Goal: Transaction & Acquisition: Register for event/course

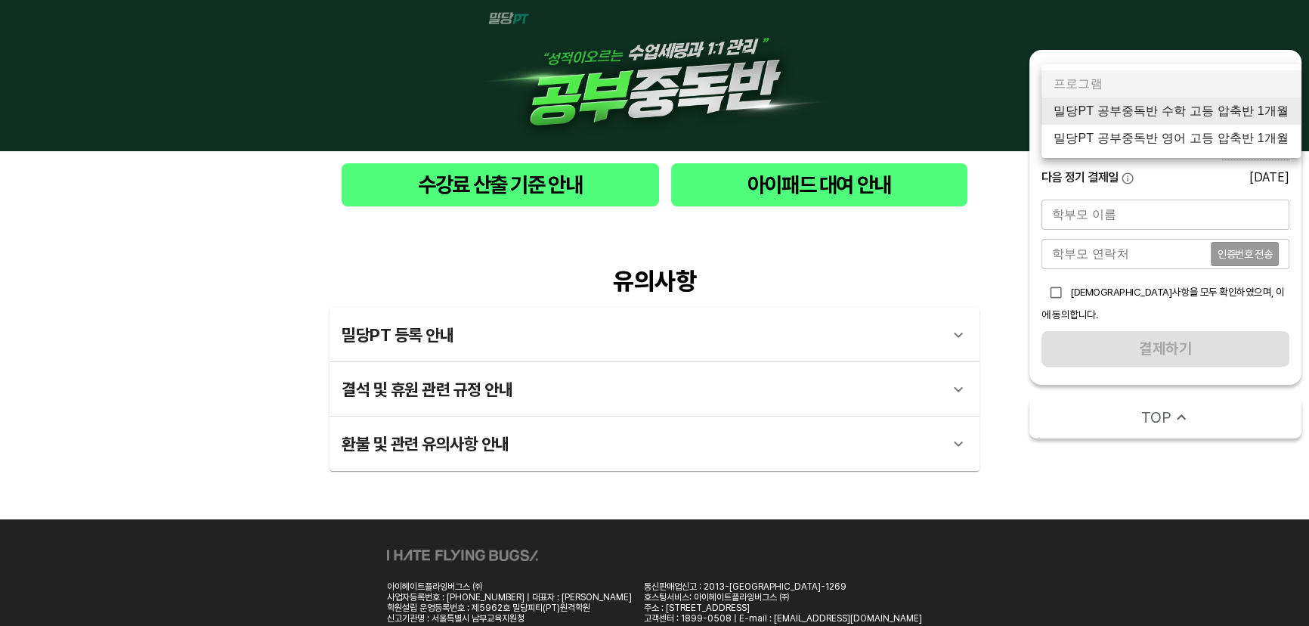
click at [1240, 121] on body "수강료 산출 기준 안내 아이패드 대여 안내 유의사항 밀당PT 등록 안내 1 - 1 . 신규등록 신규등록은 밀당PT 각 과목별 프로그램을 처음 …" at bounding box center [654, 341] width 1309 height 683
click at [1199, 108] on li "밀당PT 공부중독반 수학 고등 압축반 1개월" at bounding box center [1171, 111] width 259 height 27
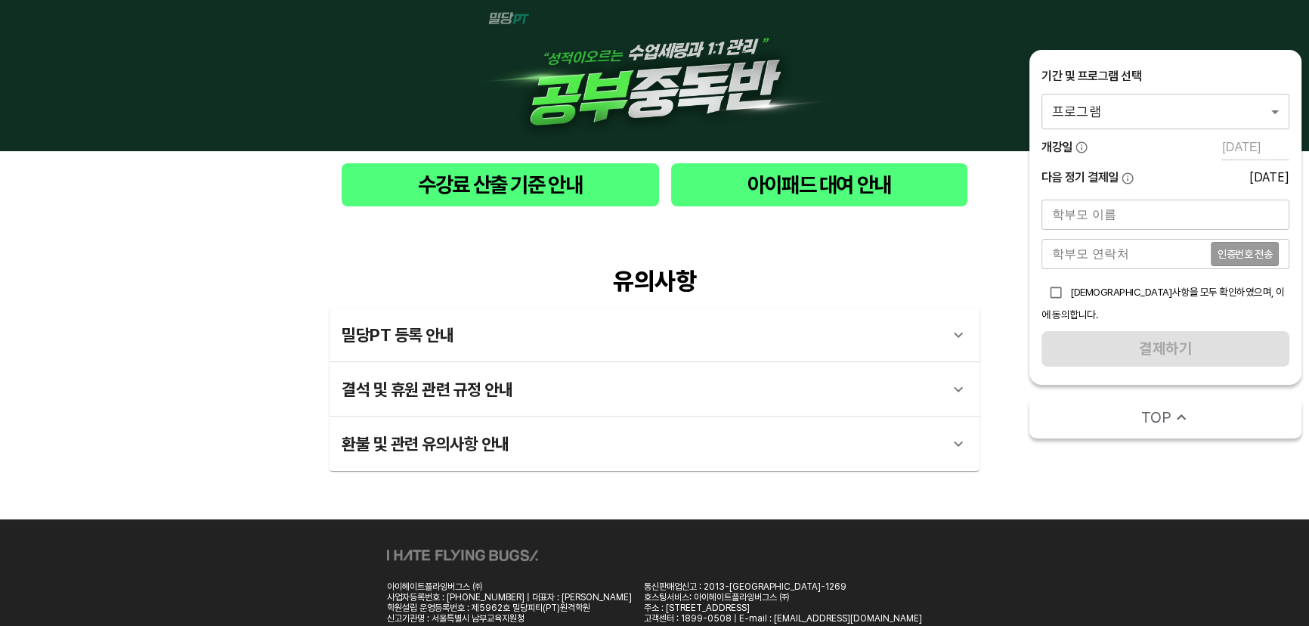
click at [1145, 121] on body "수강료 산출 기준 안내 아이패드 대여 안내 유의사항 밀당PT 등록 안내 1 - 1 . 신규등록 신규등록은 밀당PT 각 과목별 프로그램을 처음 …" at bounding box center [654, 341] width 1309 height 683
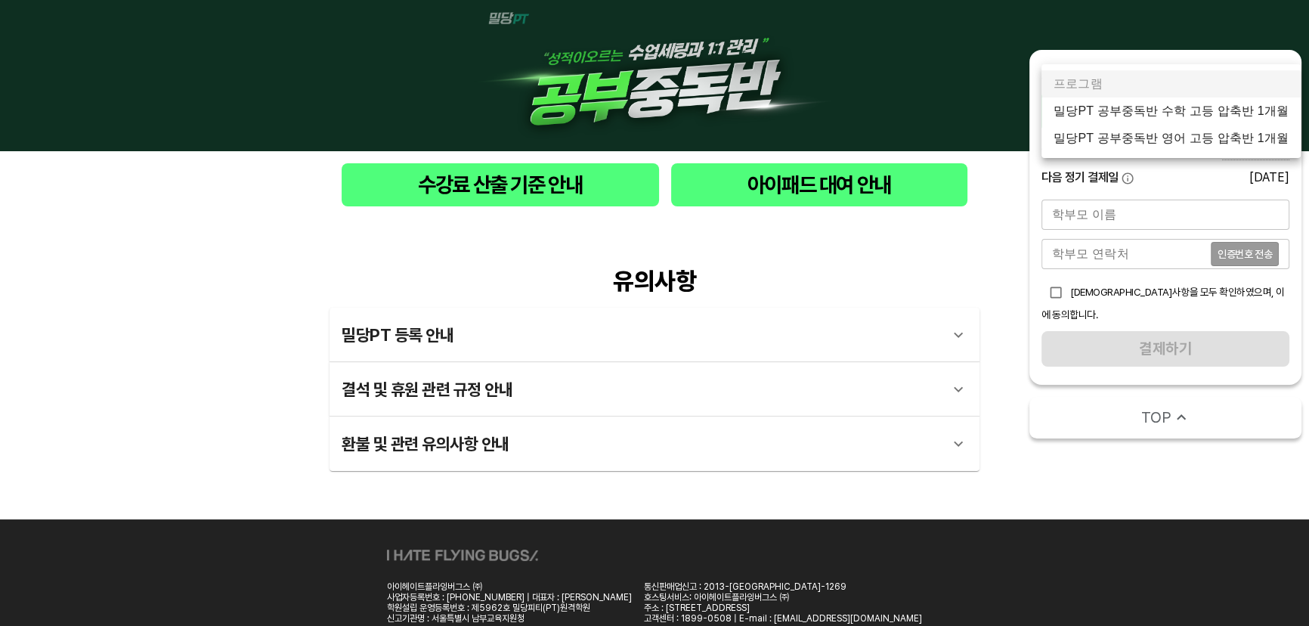
click at [1156, 113] on li "밀당PT 공부중독반 수학 고등 압축반 1개월" at bounding box center [1171, 111] width 259 height 27
click at [1200, 106] on body "수강료 산출 기준 안내 아이패드 대여 안내 유의사항 밀당PT 등록 안내 1 - 1 . 신규등록 신규등록은 밀당PT 각 과목별 프로그램을 처음 …" at bounding box center [654, 341] width 1309 height 683
click at [1200, 110] on li "밀당PT 공부중독반 수학 고등 압축반 1개월" at bounding box center [1171, 111] width 259 height 27
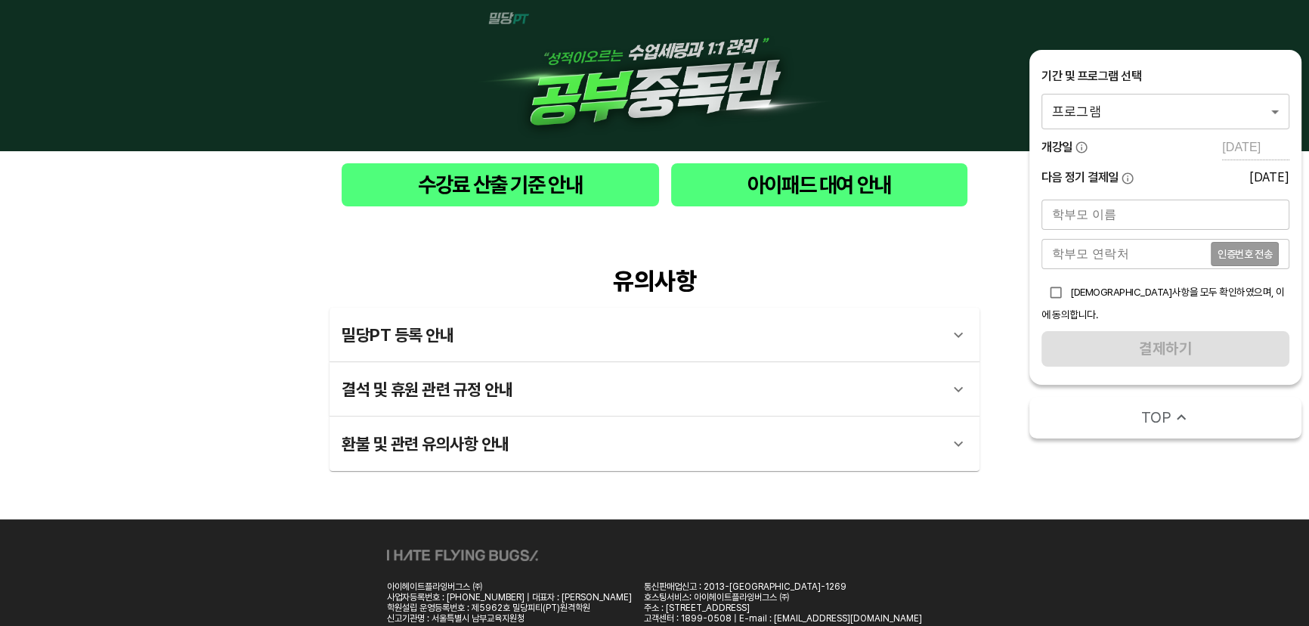
click at [1118, 111] on body "수강료 산출 기준 안내 아이패드 대여 안내 유의사항 밀당PT 등록 안내 1 - 1 . 신규등록 신규등록은 밀당PT 각 과목별 프로그램을 처음 …" at bounding box center [654, 341] width 1309 height 683
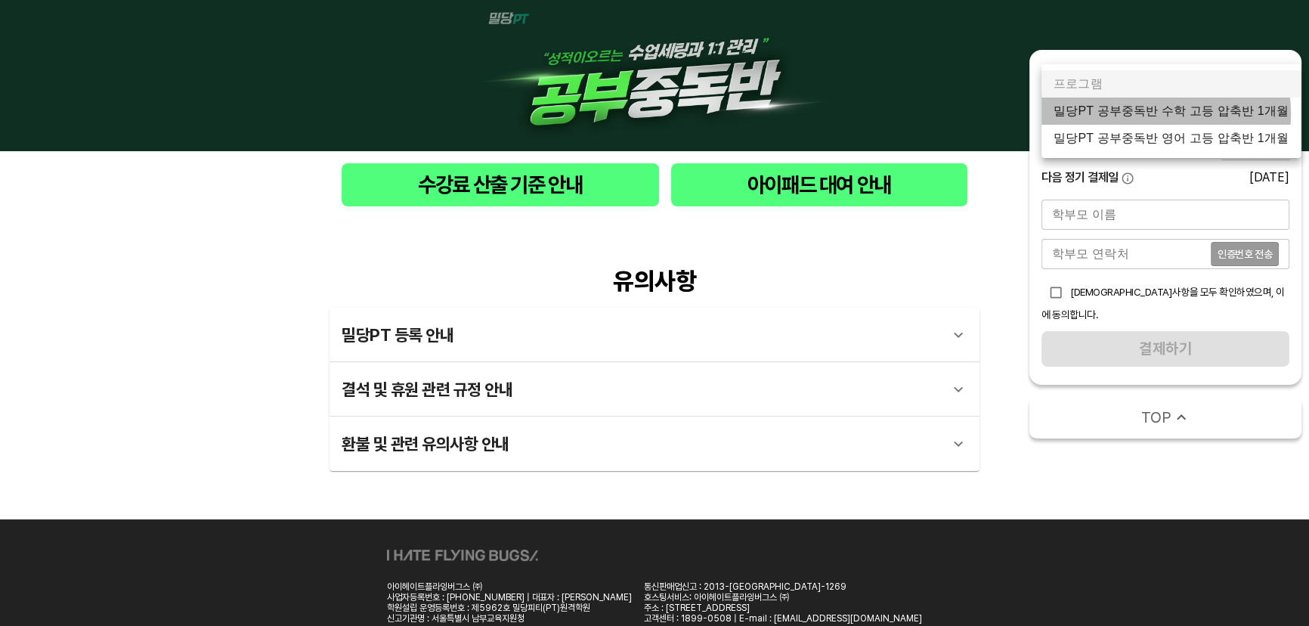
click at [1153, 113] on li "밀당PT 공부중독반 수학 고등 압축반 1개월" at bounding box center [1171, 111] width 259 height 27
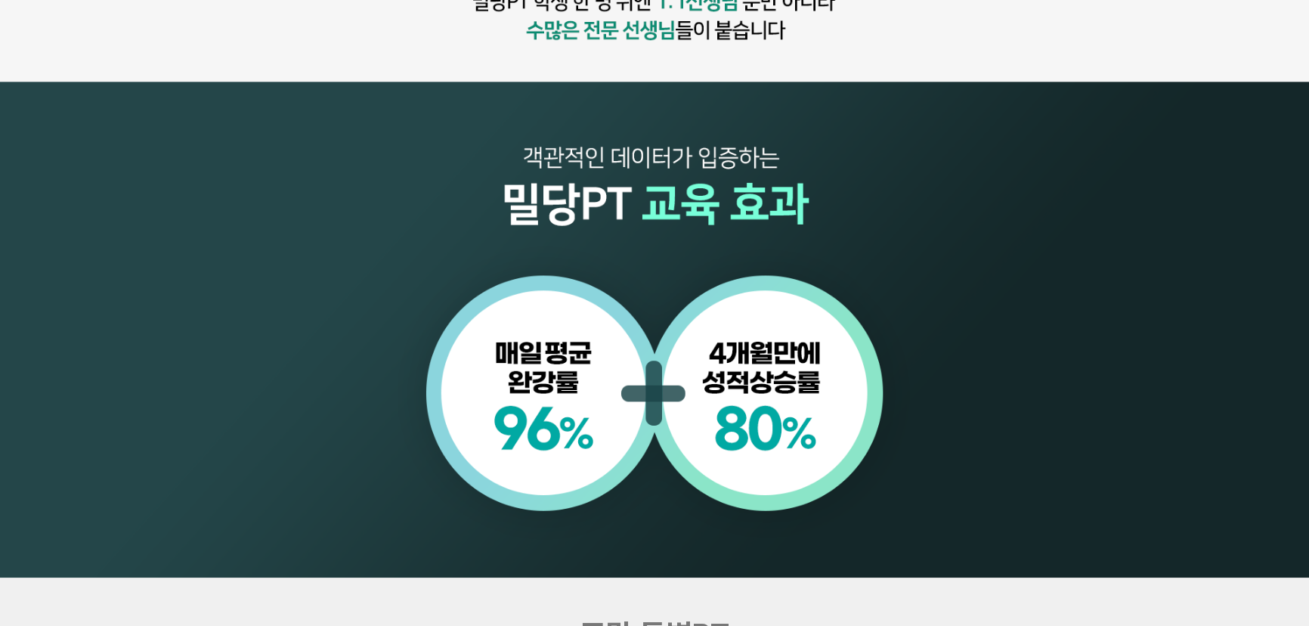
scroll to position [1512, 0]
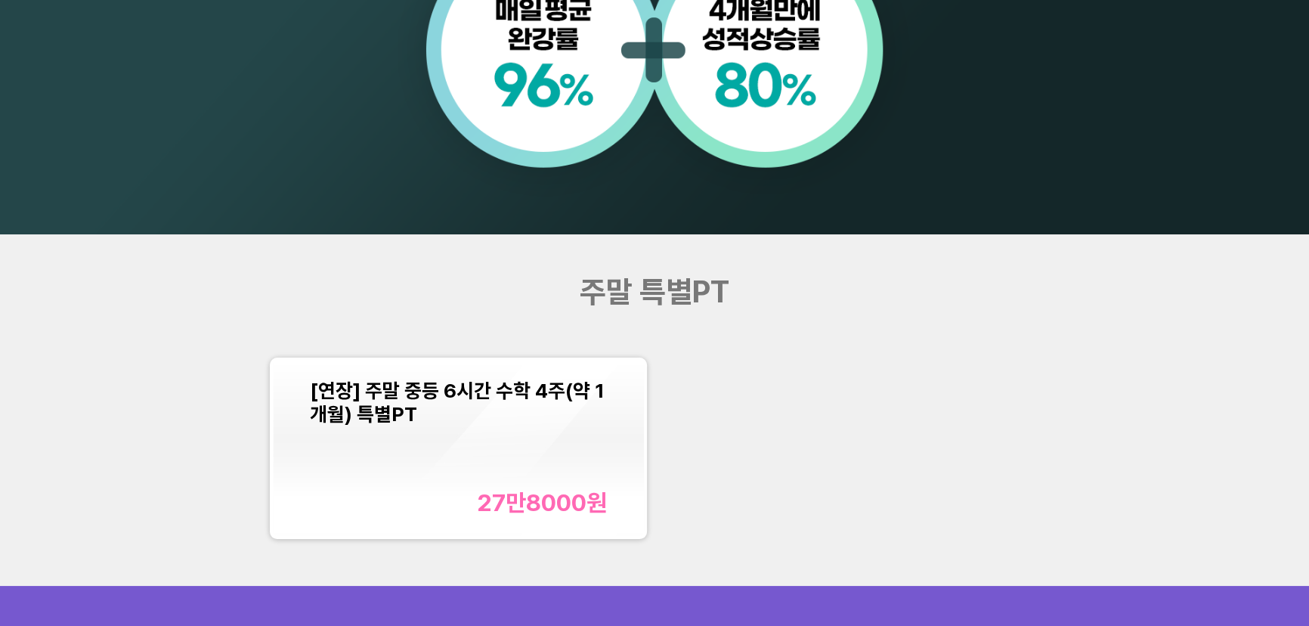
scroll to position [1512, 0]
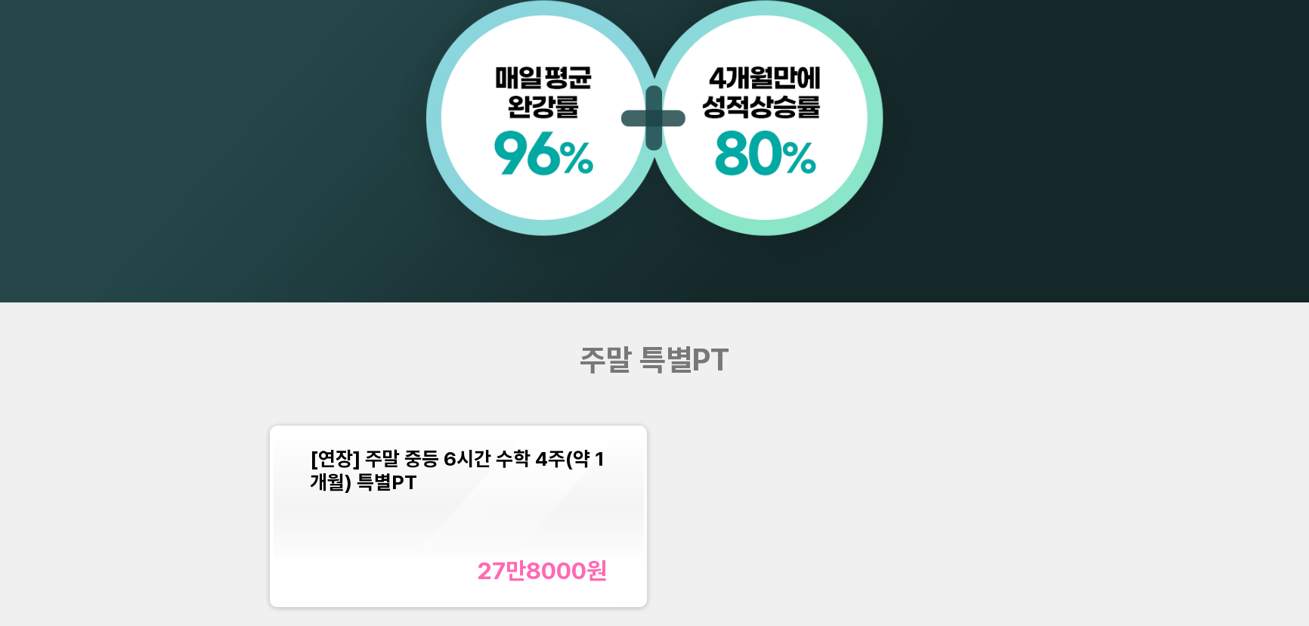
scroll to position [1786, 0]
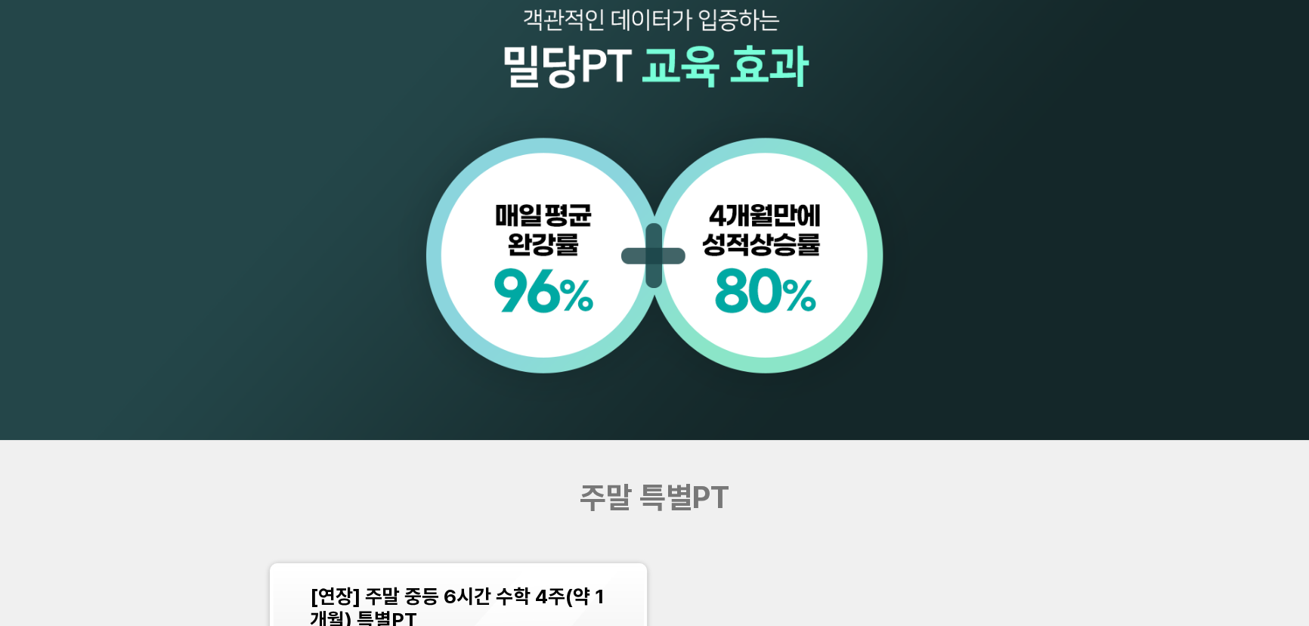
scroll to position [1786, 0]
